Goal: Information Seeking & Learning: Learn about a topic

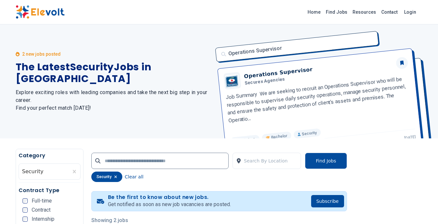
click at [275, 75] on div "Operations Supervisor Operations Supervisor Securex Agencies Job Summary We are…" at bounding box center [316, 81] width 211 height 114
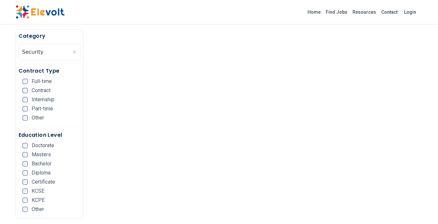
scroll to position [589, 0]
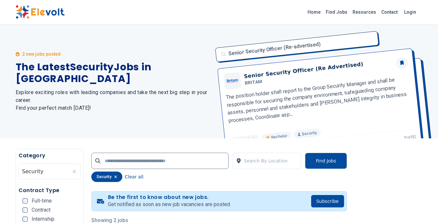
click at [271, 77] on div "Senior Security Officer (Re-advertised) Senior Security Officer (Re Advertised)…" at bounding box center [316, 81] width 211 height 114
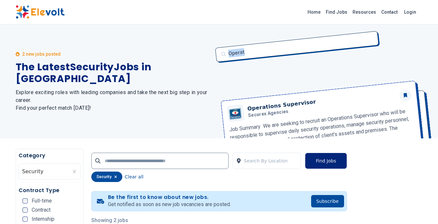
click at [317, 159] on button "Find Jobs" at bounding box center [326, 161] width 42 height 16
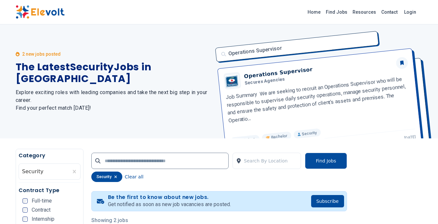
click at [136, 75] on h1 "The Latest Security Jobs in [GEOGRAPHIC_DATA]" at bounding box center [114, 72] width 196 height 23
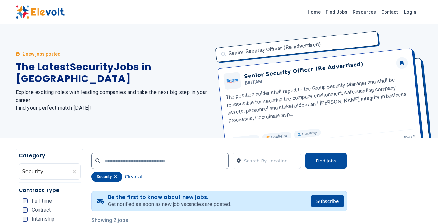
click at [274, 73] on div "Senior Security Officer (Re-advertised) Senior Security Officer (Re Advertised)…" at bounding box center [316, 81] width 211 height 114
click at [251, 80] on div "Senior Security Officer (Re-advertised) Senior Security Officer (Re Advertised)…" at bounding box center [316, 81] width 211 height 114
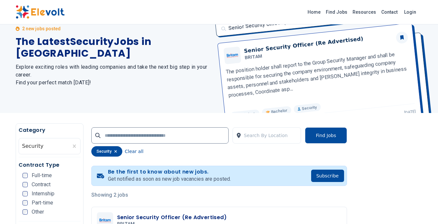
scroll to position [26, 0]
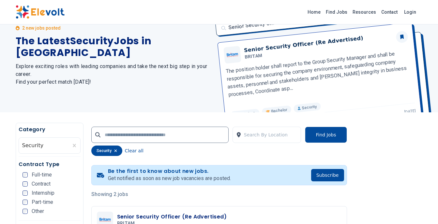
click at [430, 100] on div "2 new jobs posted The Latest Security Jobs in Kenya Explore exciting roles with…" at bounding box center [219, 55] width 438 height 114
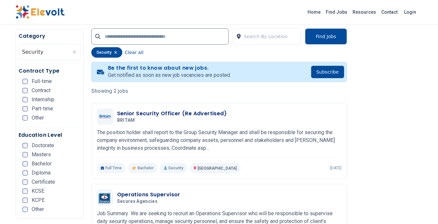
scroll to position [130, 0]
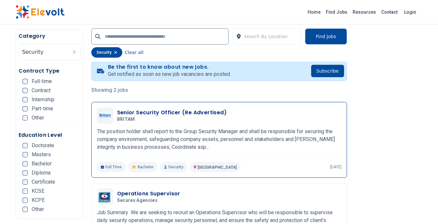
click at [155, 108] on div "Senior Security Officer (Re Advertised) BRITAM 09/22/2025 10/22/2025" at bounding box center [219, 116] width 245 height 16
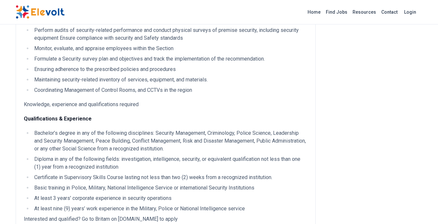
scroll to position [393, 0]
